Goal: Task Accomplishment & Management: Use online tool/utility

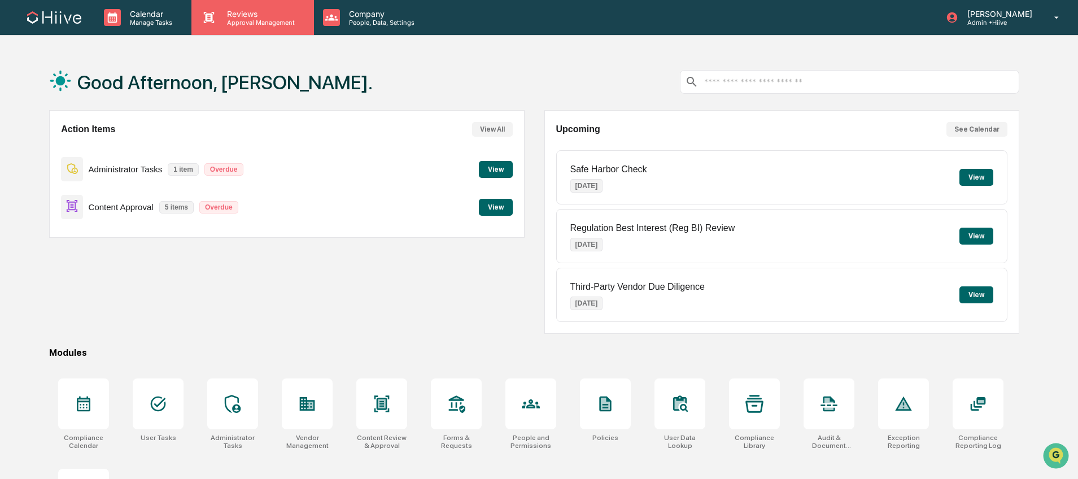
click at [251, 25] on p "Approval Management" at bounding box center [259, 23] width 82 height 8
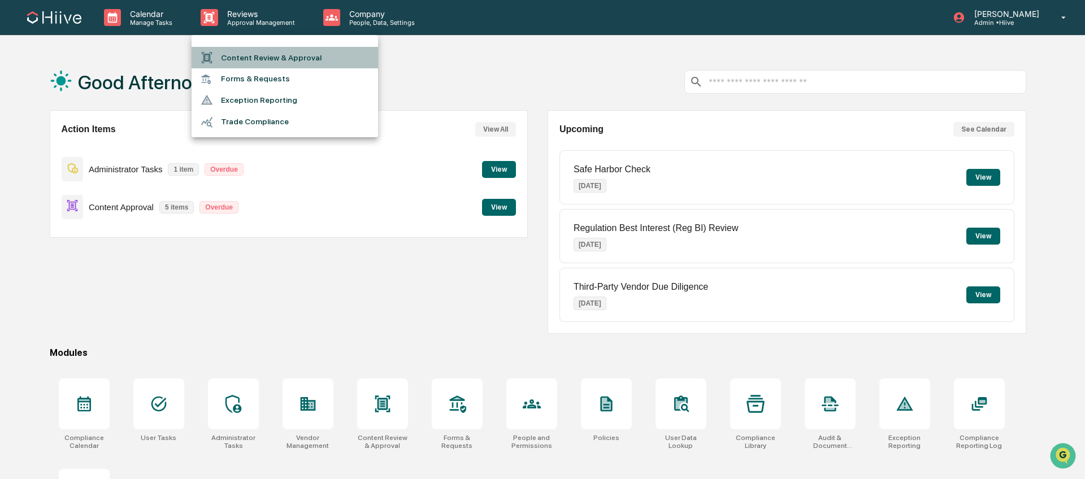
click at [248, 57] on li "Content Review & Approval" at bounding box center [285, 57] width 186 height 21
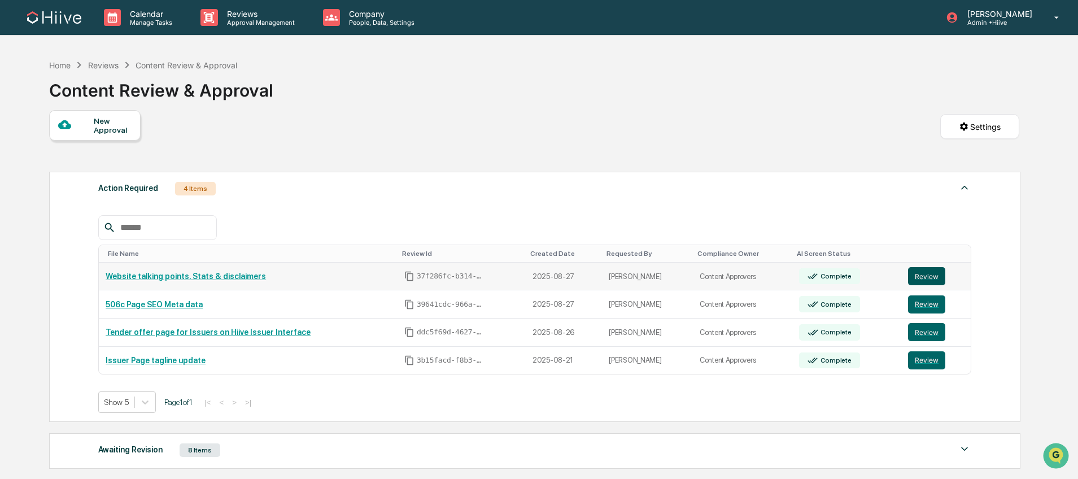
click at [930, 279] on button "Review" at bounding box center [926, 276] width 37 height 18
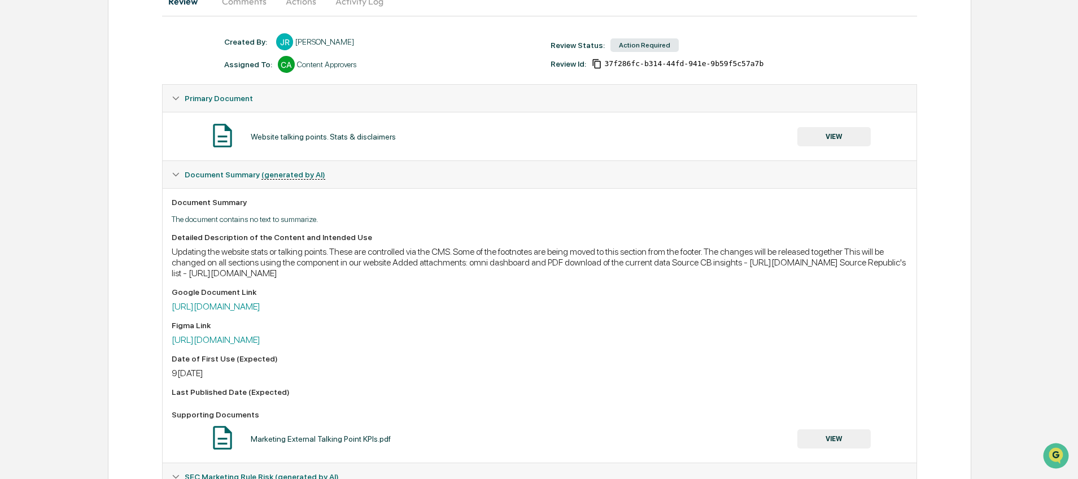
click at [827, 130] on button "VIEW" at bounding box center [834, 136] width 73 height 19
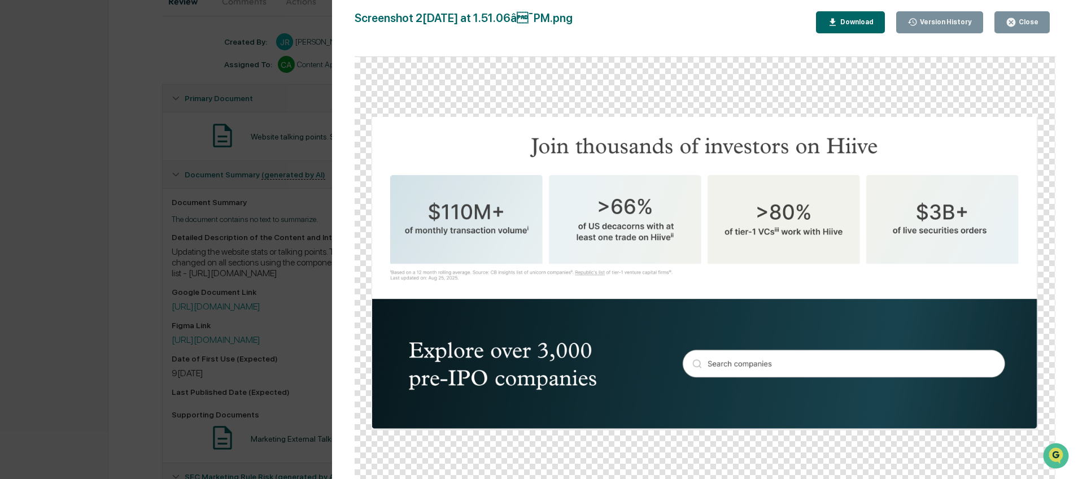
drag, startPoint x: 1010, startPoint y: 17, endPoint x: 904, endPoint y: 15, distance: 105.7
click at [1010, 17] on icon "button" at bounding box center [1011, 22] width 11 height 11
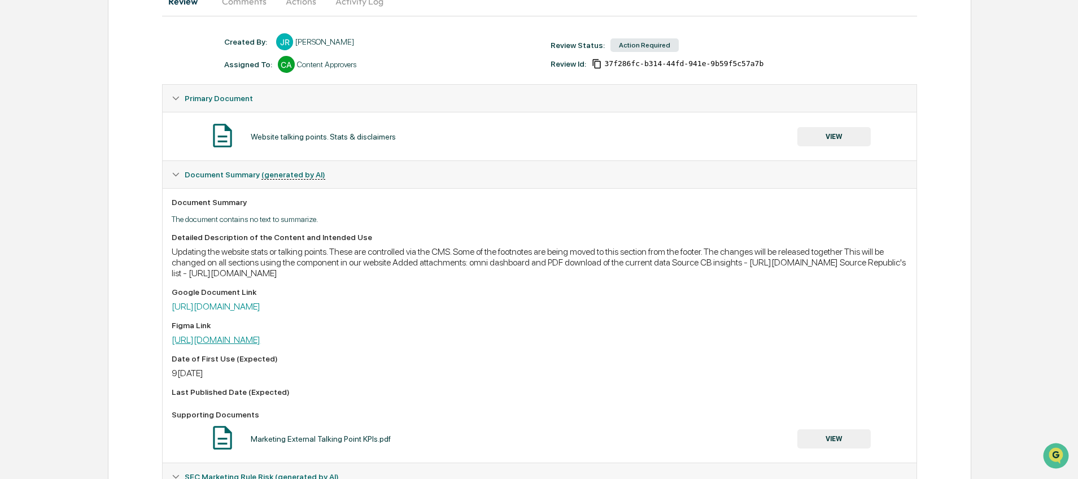
click at [260, 337] on link "[URL][DOMAIN_NAME]" at bounding box center [216, 339] width 89 height 11
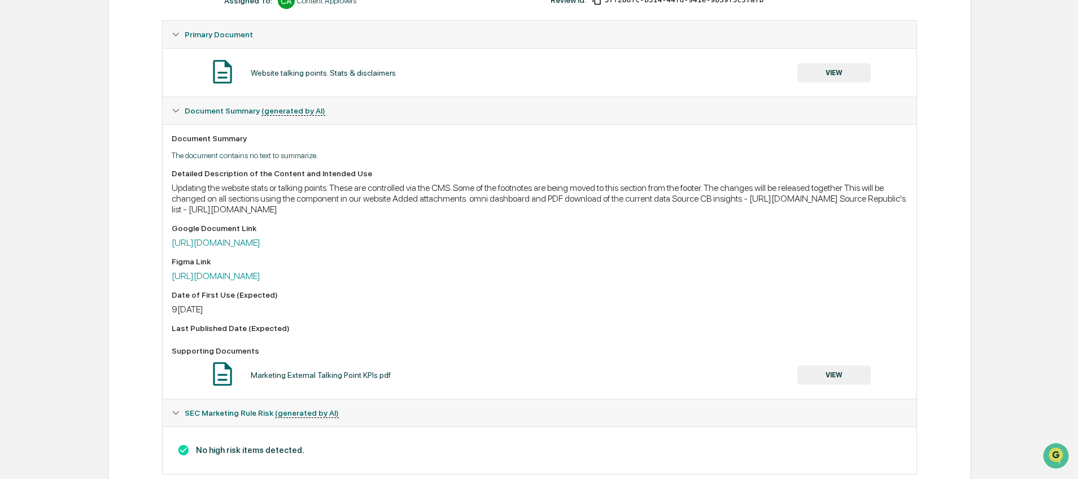
scroll to position [218, 0]
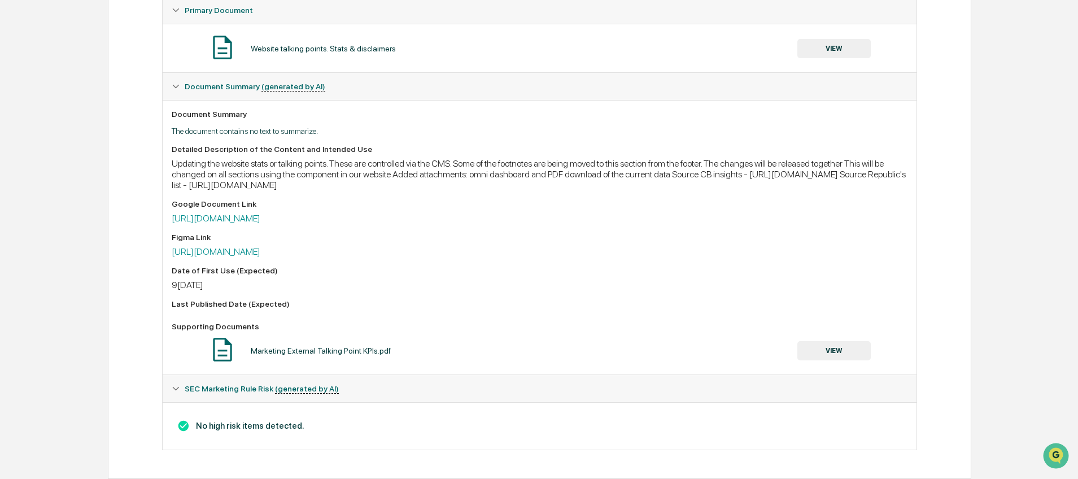
click at [841, 351] on button "VIEW" at bounding box center [834, 350] width 73 height 19
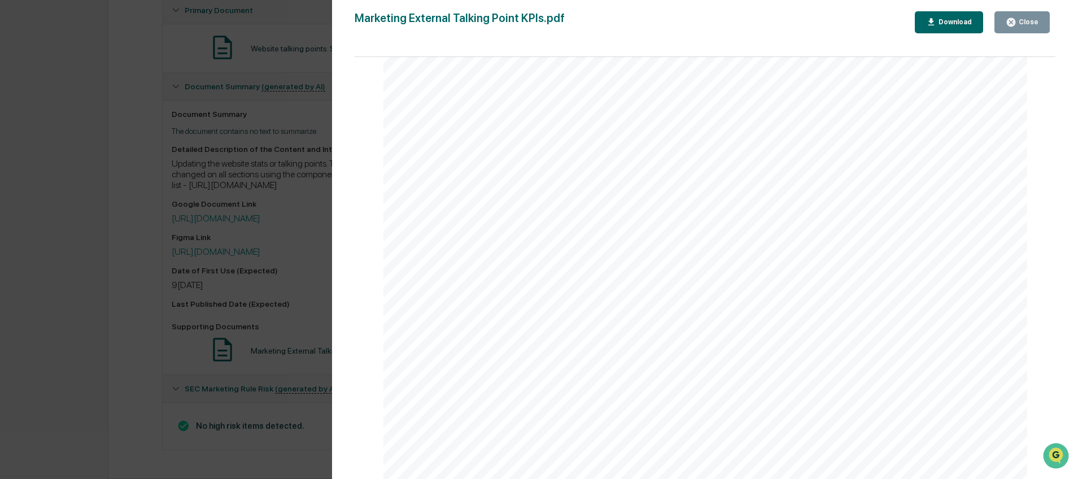
scroll to position [34, 0]
click at [1029, 14] on button "Close" at bounding box center [1022, 22] width 55 height 22
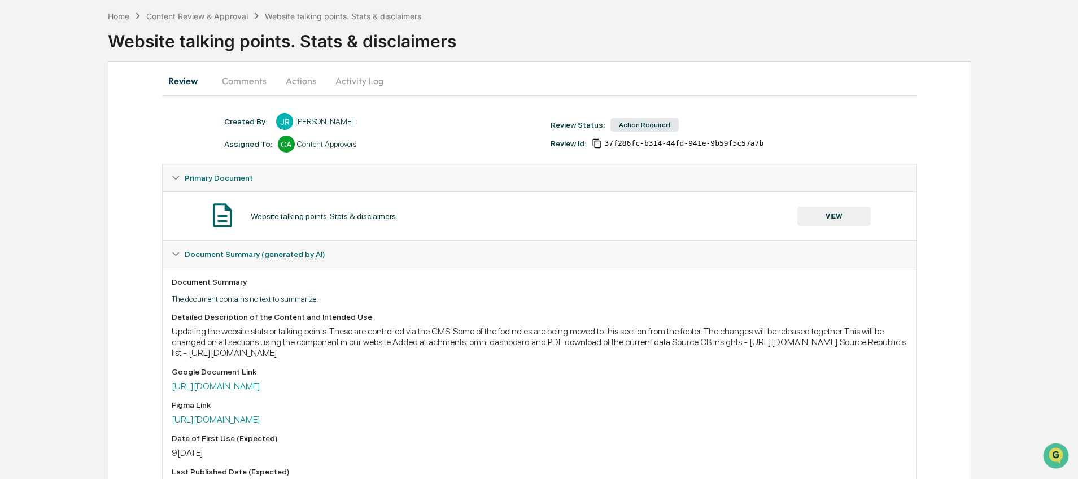
click at [244, 75] on button "Comments" at bounding box center [244, 80] width 63 height 27
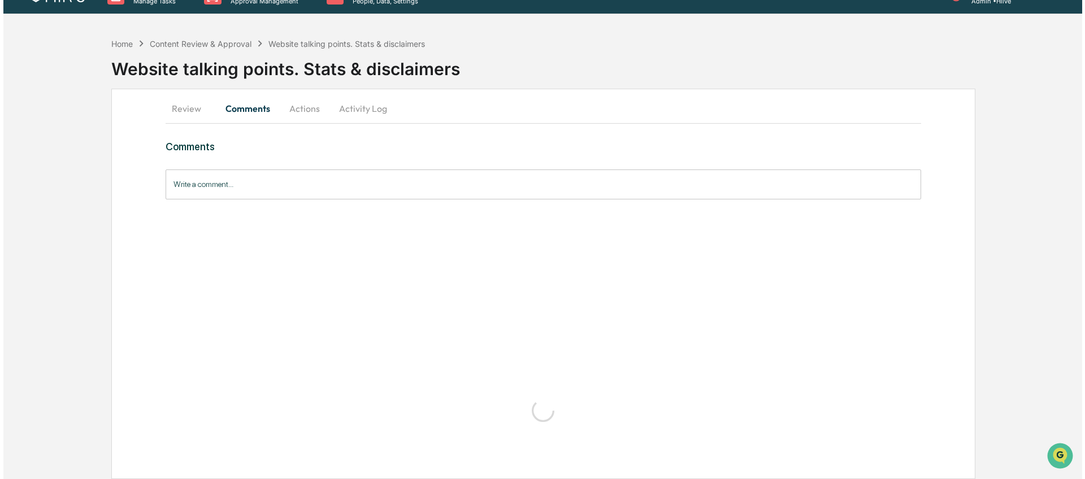
scroll to position [0, 0]
